Goal: Transaction & Acquisition: Download file/media

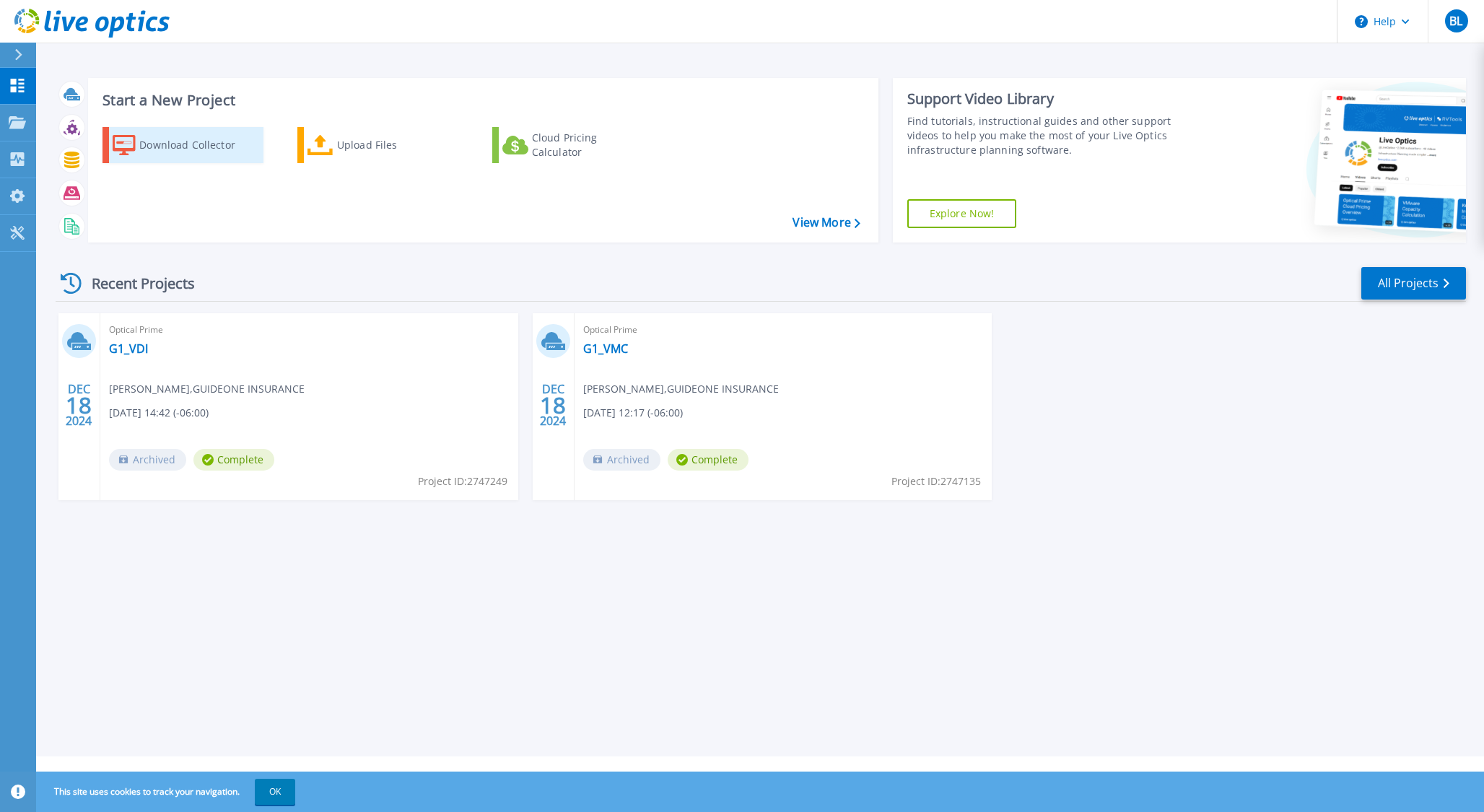
click at [192, 144] on div "Download Collector" at bounding box center [197, 145] width 115 height 29
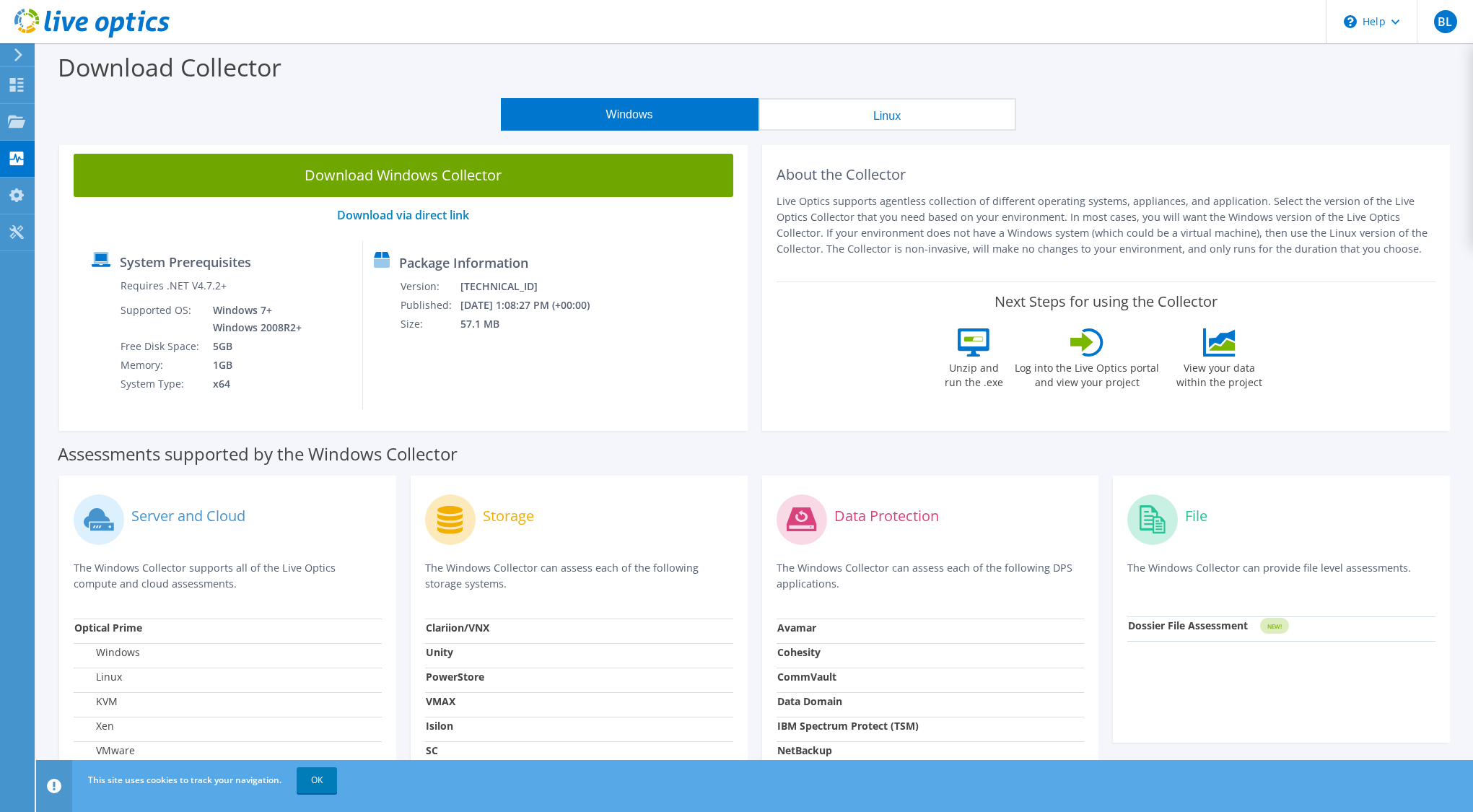
click at [844, 111] on button "Linux" at bounding box center [887, 115] width 258 height 33
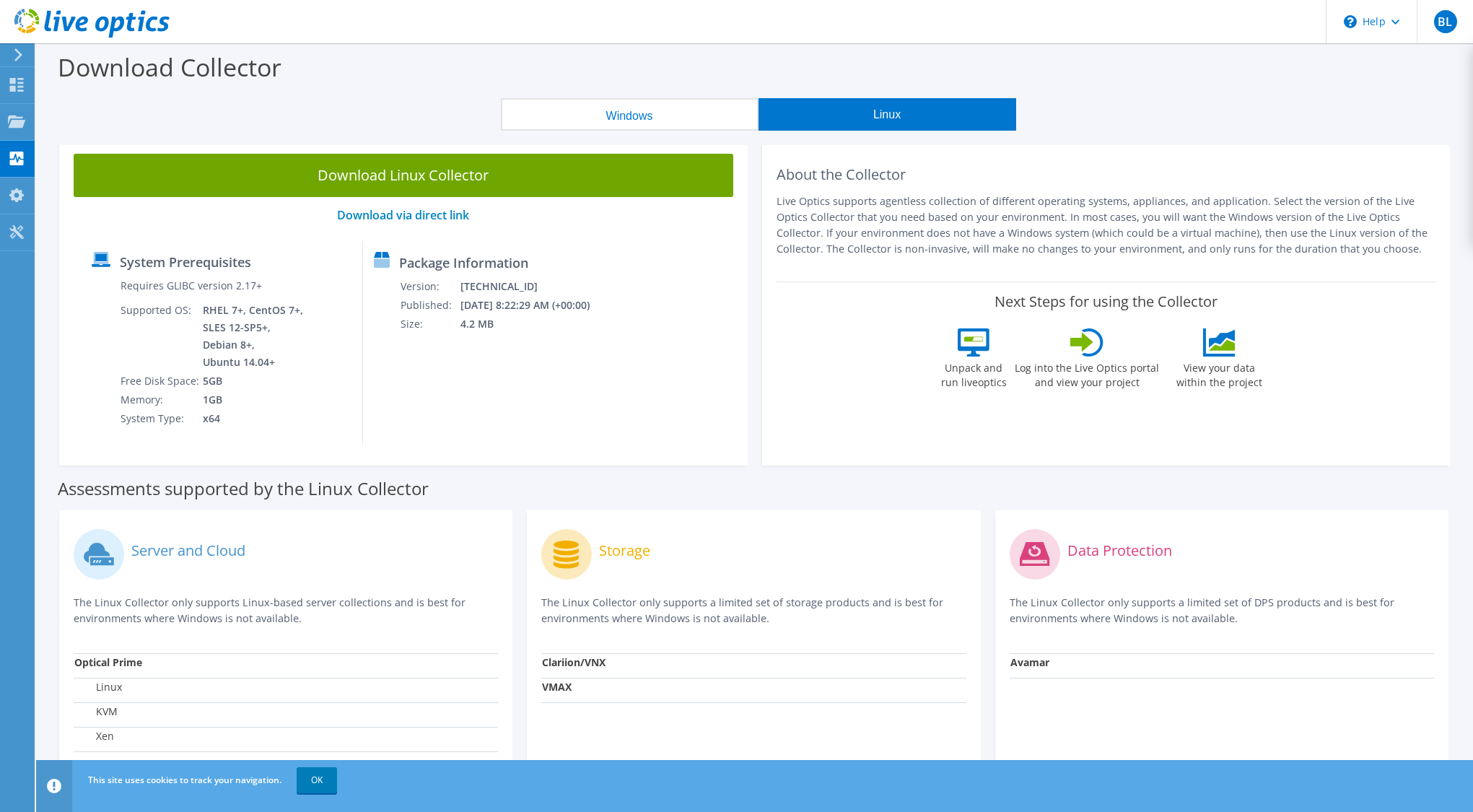
scroll to position [39, 0]
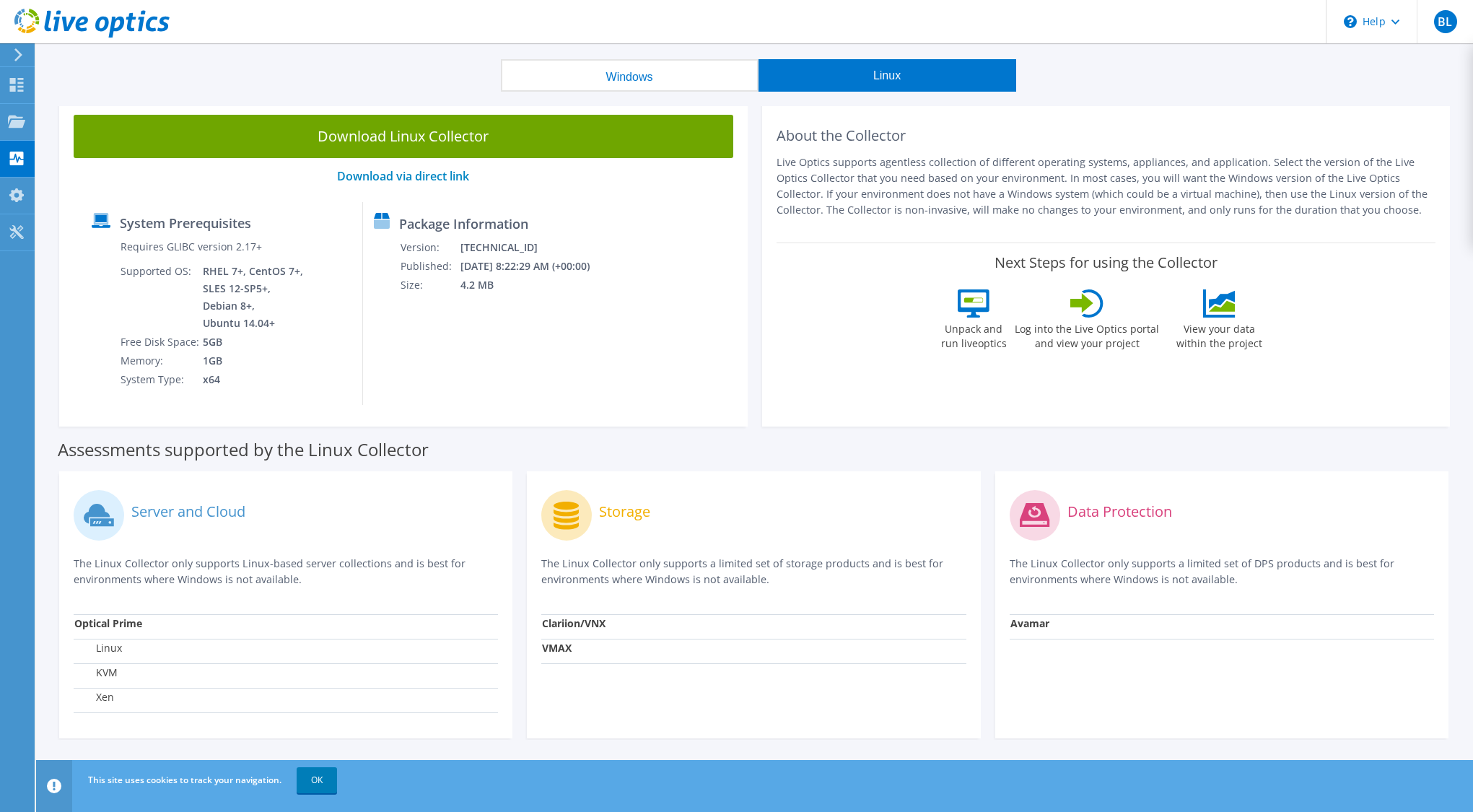
click at [625, 85] on button "Windows" at bounding box center [630, 75] width 258 height 33
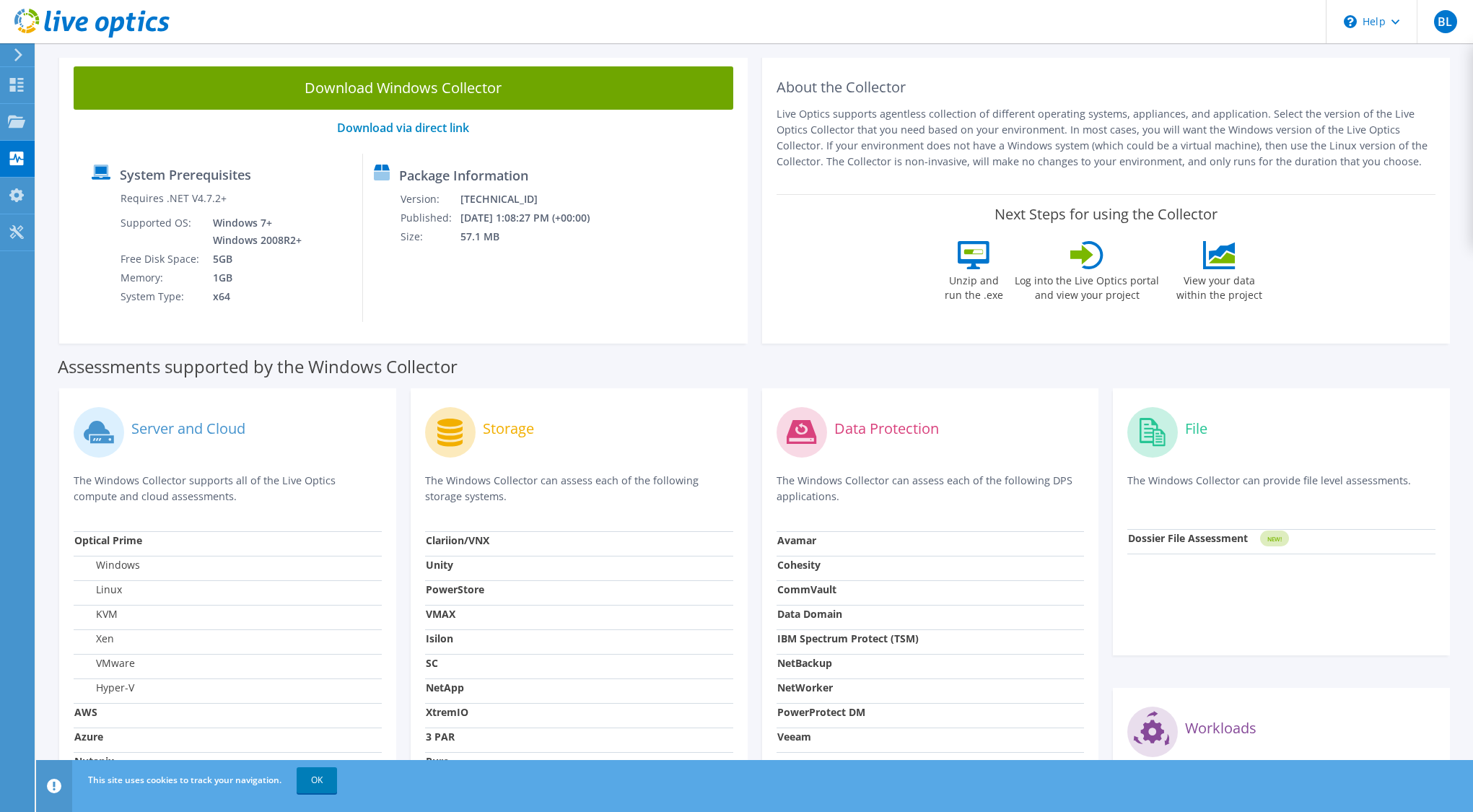
scroll to position [15, 0]
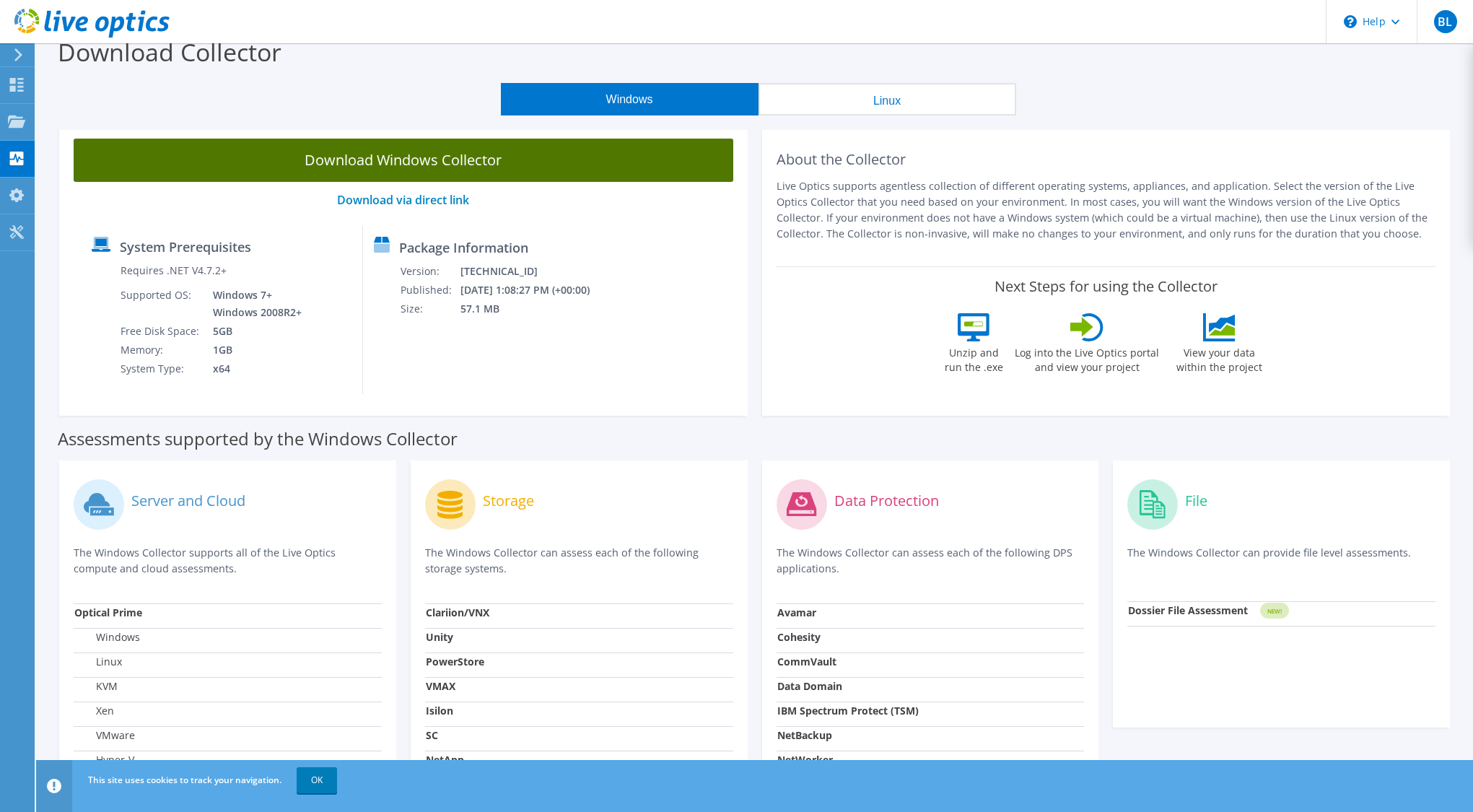
click at [479, 165] on link "Download Windows Collector" at bounding box center [403, 160] width 660 height 43
